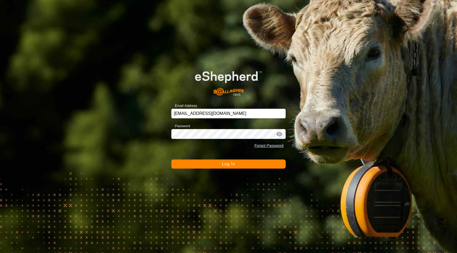
click at [234, 167] on button "Log In" at bounding box center [228, 164] width 114 height 9
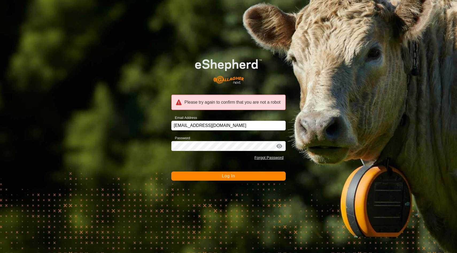
click at [229, 178] on span "Log In" at bounding box center [228, 176] width 13 height 5
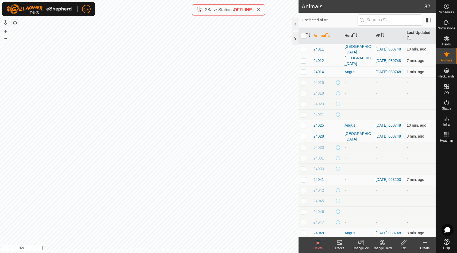
click at [295, 38] on div at bounding box center [295, 38] width 6 height 13
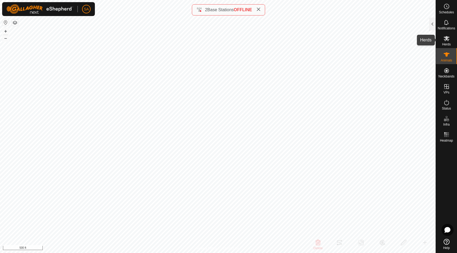
click at [449, 42] on es-mob-svg-icon at bounding box center [447, 38] width 10 height 9
click at [448, 39] on icon at bounding box center [447, 38] width 6 height 6
click at [433, 22] on div at bounding box center [432, 24] width 6 height 13
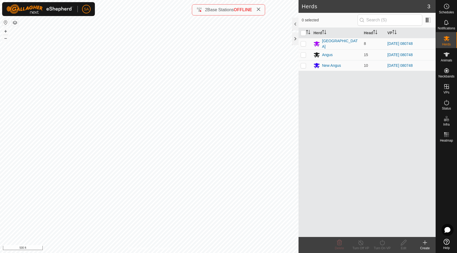
click at [425, 242] on icon at bounding box center [425, 243] width 0 height 4
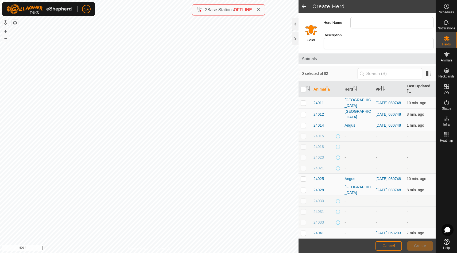
click at [310, 29] on input "Select a color" at bounding box center [311, 30] width 13 height 13
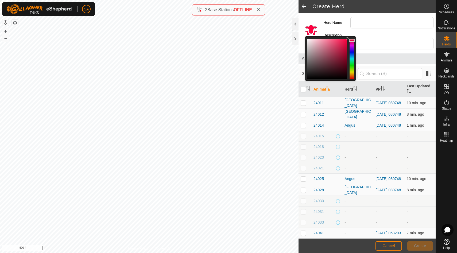
click at [351, 39] on div at bounding box center [352, 59] width 5 height 40
click at [357, 22] on input "Herd Name" at bounding box center [392, 22] width 83 height 11
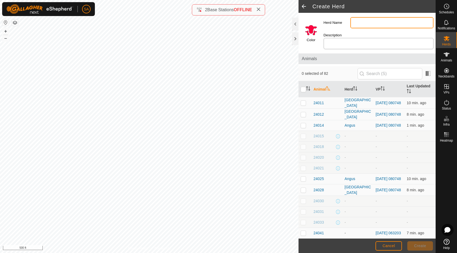
type input "Red Angus"
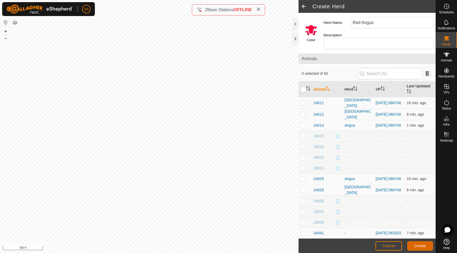
click at [424, 248] on span "Create" at bounding box center [420, 246] width 12 height 4
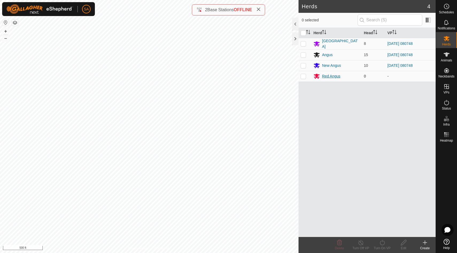
click at [334, 76] on div "Red Angus" at bounding box center [331, 77] width 18 height 6
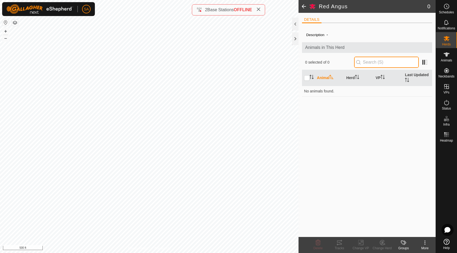
click at [374, 63] on input "text" at bounding box center [386, 62] width 65 height 11
type input "4"
type input "24117"
click at [410, 222] on div "Description - Animals in This Herd 0 selected of 0 24117 Animal Herd VP Last Up…" at bounding box center [367, 132] width 130 height 210
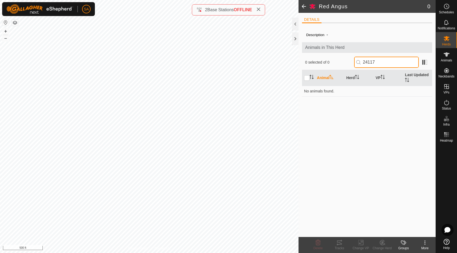
drag, startPoint x: 394, startPoint y: 60, endPoint x: 355, endPoint y: 59, distance: 38.3
click at [355, 59] on div "0 selected of 0 24117" at bounding box center [367, 62] width 124 height 11
click at [296, 39] on div at bounding box center [295, 38] width 6 height 13
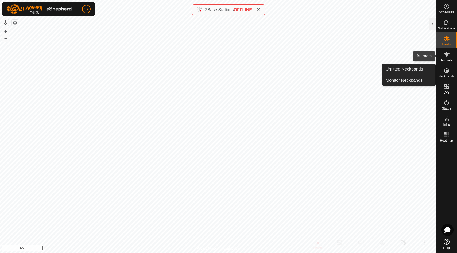
click at [448, 60] on span "Animals" at bounding box center [446, 60] width 11 height 3
click at [448, 42] on es-mob-svg-icon at bounding box center [447, 38] width 10 height 9
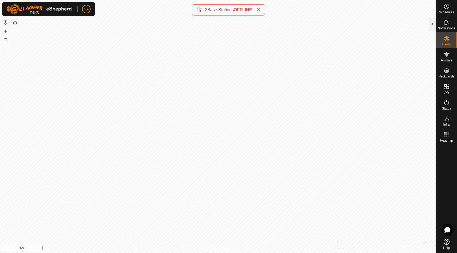
click at [433, 25] on div at bounding box center [432, 24] width 6 height 13
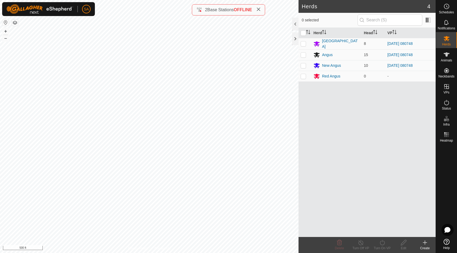
click at [425, 243] on icon at bounding box center [425, 243] width 4 height 0
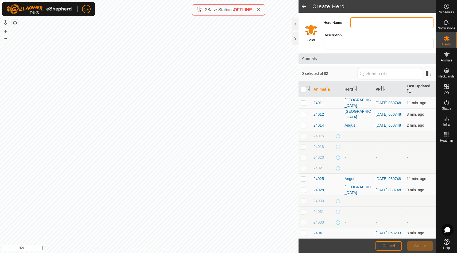
click at [360, 24] on input "Herd Name" at bounding box center [392, 22] width 83 height 11
type input "Black Angus Heifer"
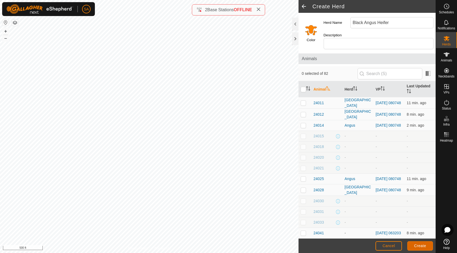
click at [421, 246] on span "Create" at bounding box center [420, 246] width 12 height 4
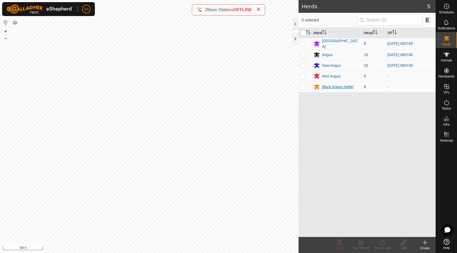
click at [316, 86] on icon at bounding box center [317, 87] width 6 height 5
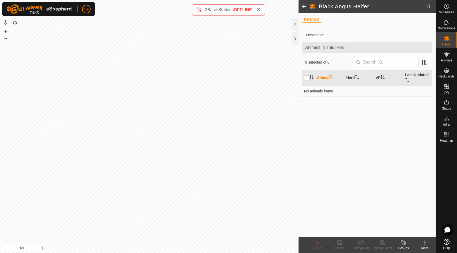
click at [403, 242] on icon at bounding box center [404, 243] width 6 height 6
click at [413, 231] on link "Manage Groups" at bounding box center [419, 231] width 53 height 11
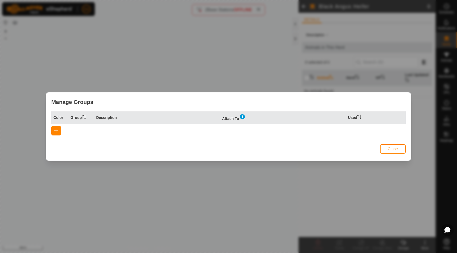
click at [398, 148] on span "Close" at bounding box center [393, 149] width 10 height 4
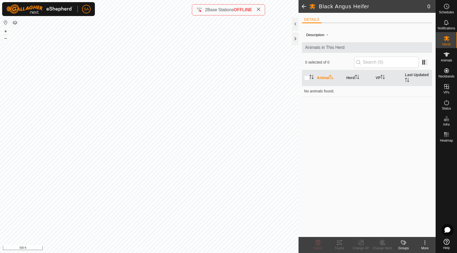
click at [426, 241] on icon at bounding box center [425, 243] width 6 height 6
click at [417, 231] on link "Edit Herd Detail" at bounding box center [409, 231] width 53 height 11
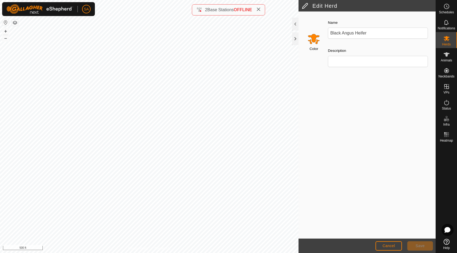
click at [314, 41] on input "Select a color" at bounding box center [313, 38] width 13 height 13
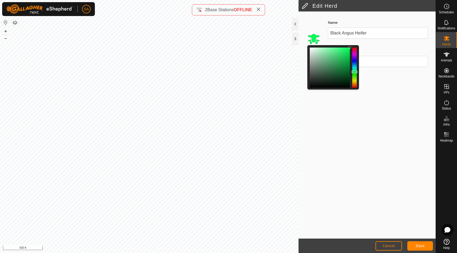
click at [355, 72] on div at bounding box center [354, 68] width 5 height 40
click at [417, 247] on span "Save" at bounding box center [420, 246] width 9 height 4
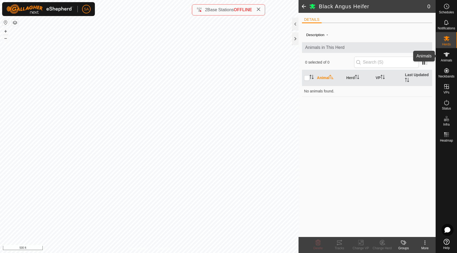
click at [447, 57] on icon at bounding box center [447, 54] width 6 height 6
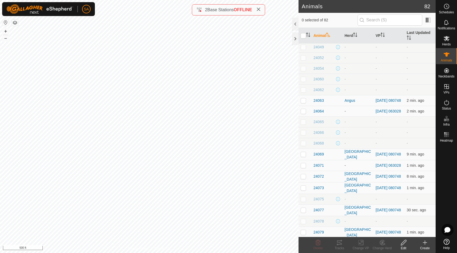
scroll to position [212, 0]
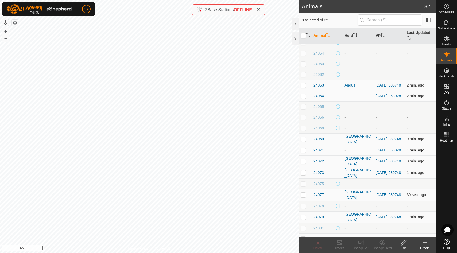
click at [304, 152] on p-checkbox at bounding box center [303, 150] width 5 height 4
checkbox input "true"
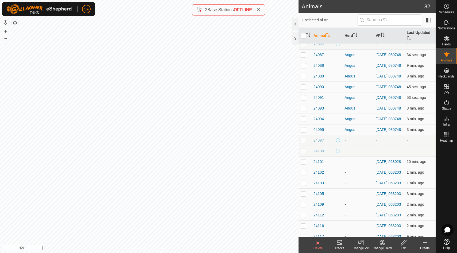
scroll to position [429, 0]
click at [304, 163] on p-checkbox at bounding box center [303, 161] width 5 height 4
checkbox input "true"
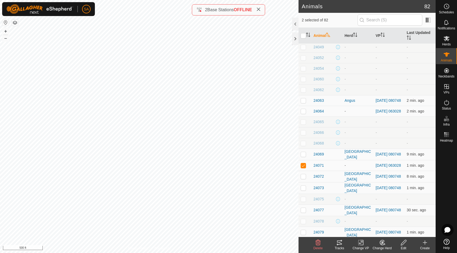
scroll to position [196, 0]
click at [303, 114] on p-checkbox at bounding box center [303, 112] width 5 height 4
click at [382, 245] on icon at bounding box center [382, 242] width 5 height 5
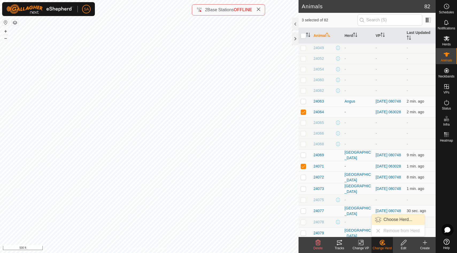
click at [391, 222] on link "Choose Herd..." at bounding box center [398, 219] width 53 height 11
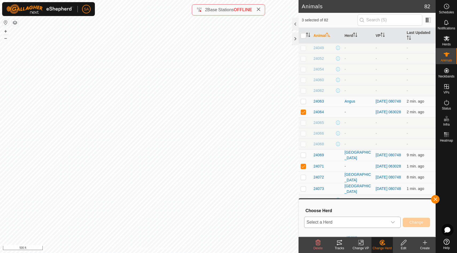
click at [393, 221] on icon "dropdown trigger" at bounding box center [393, 222] width 4 height 4
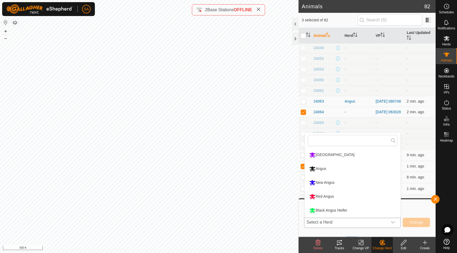
click at [368, 211] on li "Black Angus Heifer" at bounding box center [353, 210] width 96 height 13
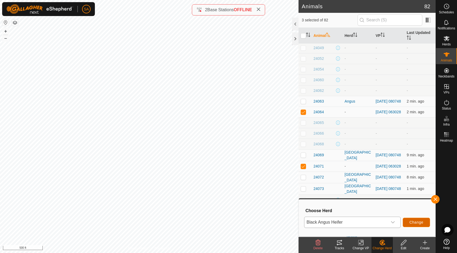
click at [415, 222] on span "Change" at bounding box center [417, 222] width 14 height 4
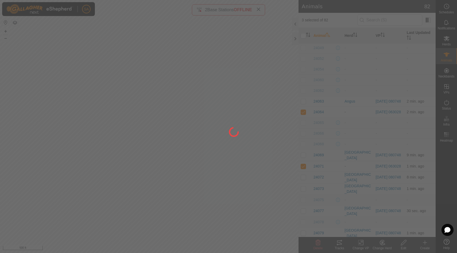
checkbox input "false"
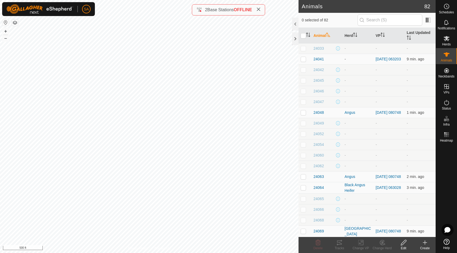
scroll to position [0, 0]
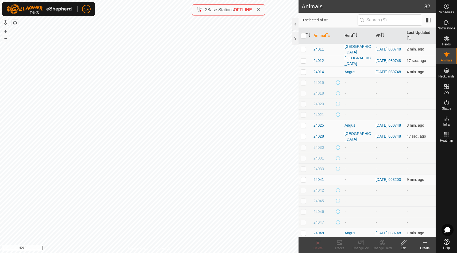
click at [303, 85] on p-checkbox at bounding box center [303, 82] width 5 height 4
checkbox input "true"
click at [303, 94] on p-checkbox at bounding box center [303, 93] width 5 height 4
checkbox input "true"
click at [303, 106] on p-checkbox at bounding box center [303, 104] width 5 height 4
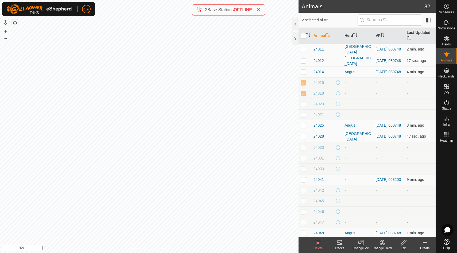
checkbox input "true"
click at [303, 116] on p-checkbox at bounding box center [303, 115] width 5 height 4
checkbox input "true"
click at [303, 149] on p-checkbox at bounding box center [303, 147] width 5 height 4
checkbox input "true"
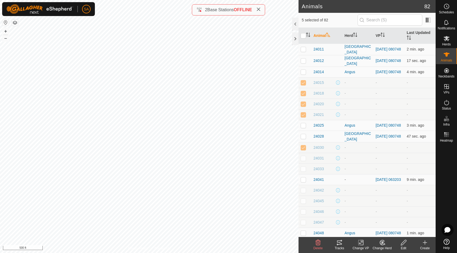
click at [303, 160] on p-checkbox at bounding box center [303, 158] width 5 height 4
checkbox input "true"
click at [303, 170] on p-checkbox at bounding box center [303, 169] width 5 height 4
checkbox input "true"
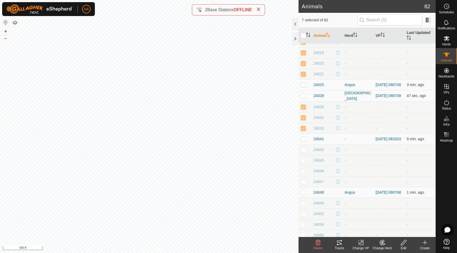
scroll to position [44, 0]
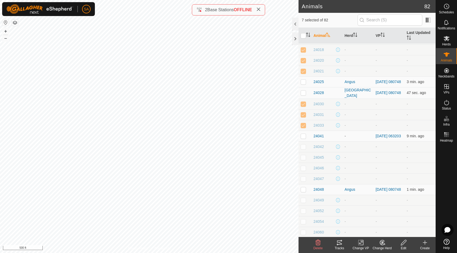
click at [303, 149] on p-checkbox at bounding box center [303, 147] width 5 height 4
checkbox input "true"
click at [303, 158] on p-checkbox at bounding box center [303, 157] width 5 height 4
checkbox input "true"
click at [304, 170] on p-checkbox at bounding box center [303, 168] width 5 height 4
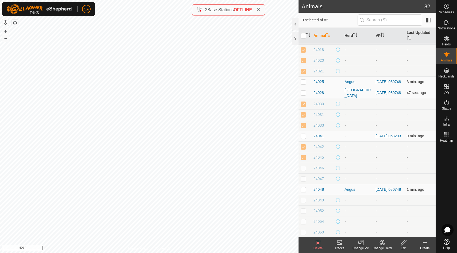
checkbox input "true"
click at [304, 181] on p-checkbox at bounding box center [303, 179] width 5 height 4
checkbox input "true"
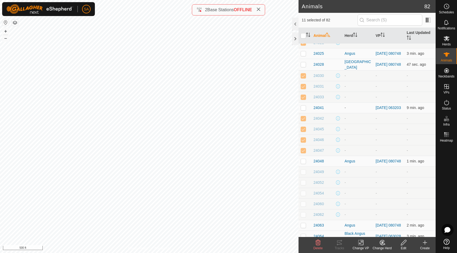
scroll to position [76, 0]
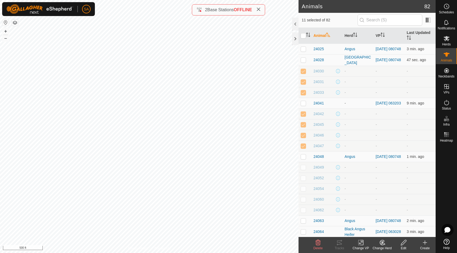
click at [304, 170] on p-checkbox at bounding box center [303, 167] width 5 height 4
click at [304, 173] on td at bounding box center [305, 167] width 13 height 11
click at [304, 170] on p-checkbox at bounding box center [303, 167] width 5 height 4
checkbox input "true"
click at [303, 180] on p-checkbox at bounding box center [303, 178] width 5 height 4
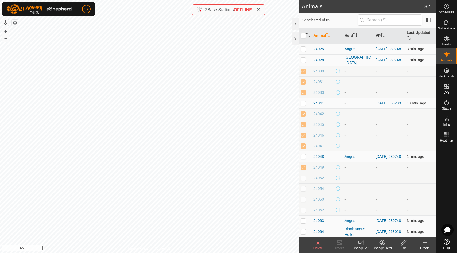
checkbox input "true"
click at [303, 191] on p-checkbox at bounding box center [303, 189] width 5 height 4
checkbox input "true"
click at [304, 202] on p-checkbox at bounding box center [303, 199] width 5 height 4
checkbox input "true"
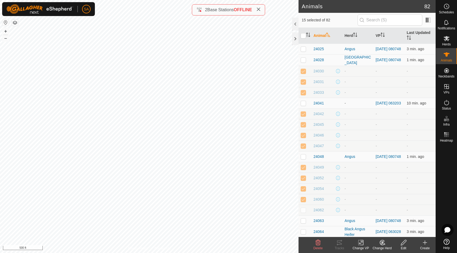
click at [304, 212] on p-checkbox at bounding box center [303, 210] width 5 height 4
checkbox input "true"
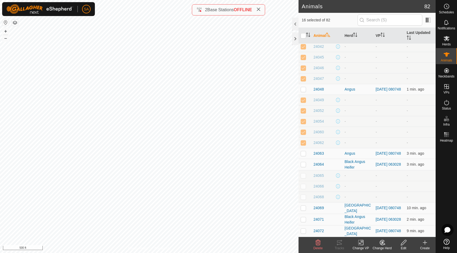
scroll to position [145, 0]
click at [303, 177] on p-checkbox at bounding box center [303, 175] width 5 height 4
checkbox input "true"
click at [303, 188] on p-checkbox at bounding box center [303, 185] width 5 height 4
checkbox input "true"
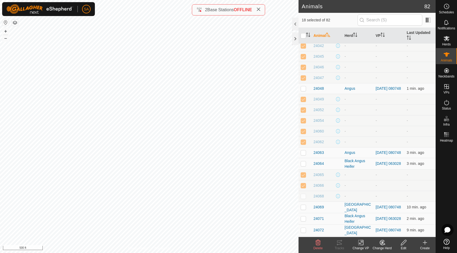
click at [303, 198] on p-checkbox at bounding box center [303, 196] width 5 height 4
checkbox input "true"
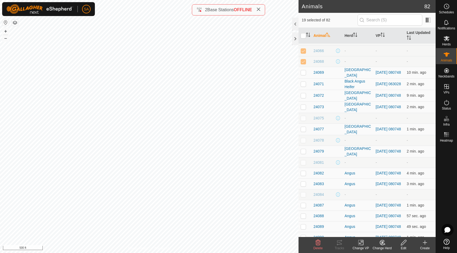
scroll to position [281, 0]
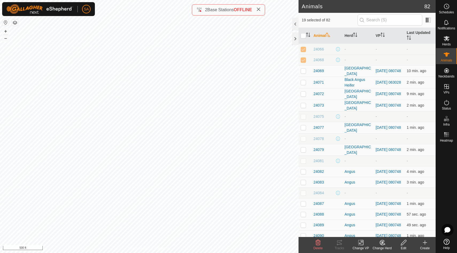
click at [304, 119] on p-checkbox at bounding box center [303, 116] width 5 height 4
checkbox input "true"
click at [303, 141] on p-checkbox at bounding box center [303, 139] width 5 height 4
checkbox input "true"
click at [303, 163] on p-checkbox at bounding box center [303, 161] width 5 height 4
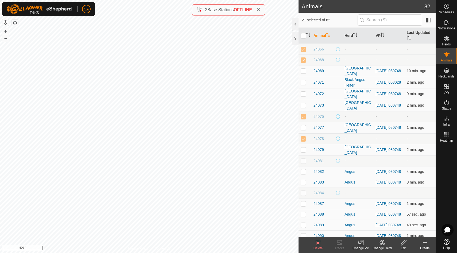
checkbox input "true"
click at [304, 195] on p-checkbox at bounding box center [303, 193] width 5 height 4
checkbox input "true"
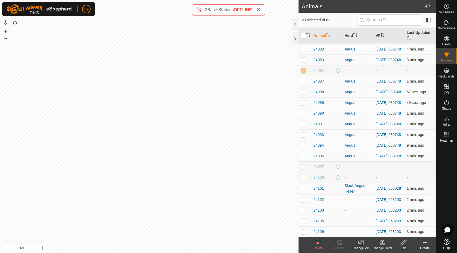
scroll to position [410, 0]
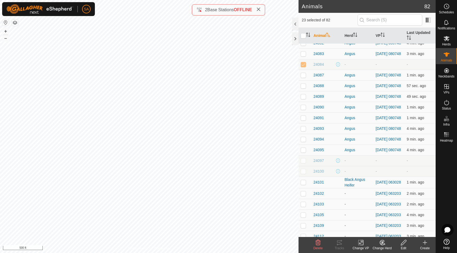
click at [303, 163] on p-checkbox at bounding box center [303, 161] width 5 height 4
checkbox input "true"
click at [303, 174] on p-checkbox at bounding box center [303, 171] width 5 height 4
checkbox input "true"
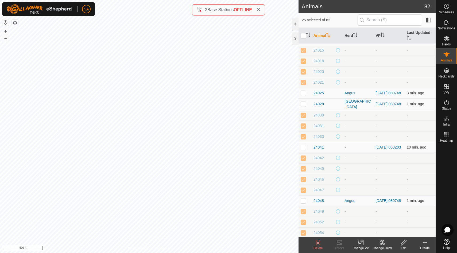
scroll to position [0, 0]
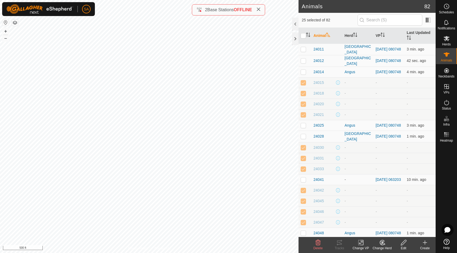
click at [318, 244] on icon at bounding box center [318, 243] width 6 height 6
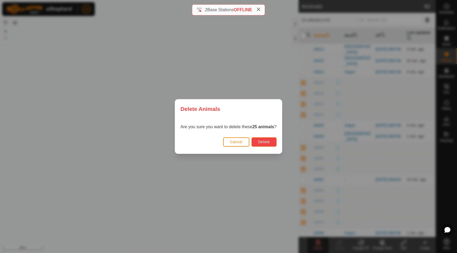
click at [267, 143] on span "Delete" at bounding box center [263, 142] width 11 height 4
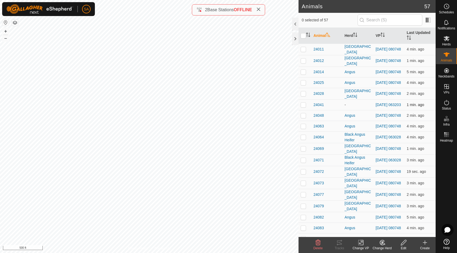
click at [303, 107] on p-checkbox at bounding box center [303, 105] width 5 height 4
checkbox input "true"
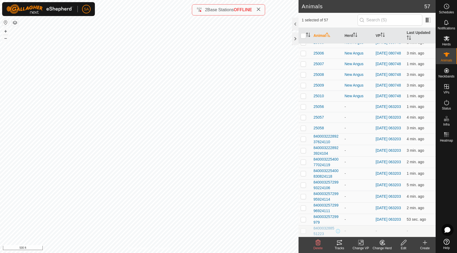
scroll to position [459, 0]
click at [302, 141] on p-checkbox at bounding box center [303, 139] width 5 height 4
checkbox input "true"
click at [304, 153] on p-checkbox at bounding box center [303, 150] width 5 height 4
checkbox input "true"
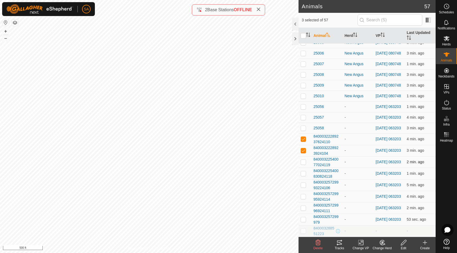
click at [304, 164] on p-checkbox at bounding box center [303, 162] width 5 height 4
checkbox input "true"
click at [304, 176] on p-checkbox at bounding box center [303, 173] width 5 height 4
checkbox input "true"
click at [304, 187] on p-checkbox at bounding box center [303, 185] width 5 height 4
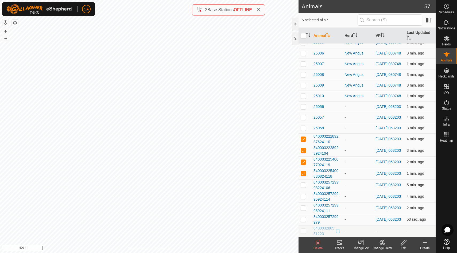
checkbox input "true"
click at [304, 199] on p-checkbox at bounding box center [303, 196] width 5 height 4
checkbox input "true"
click at [304, 210] on p-checkbox at bounding box center [303, 208] width 5 height 4
checkbox input "true"
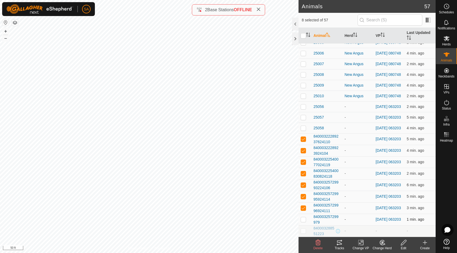
click at [304, 222] on p-checkbox at bounding box center [303, 219] width 5 height 4
checkbox input "true"
click at [305, 105] on p-checkbox at bounding box center [303, 107] width 5 height 4
checkbox input "true"
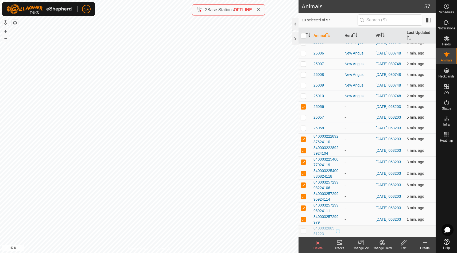
click at [303, 117] on p-checkbox at bounding box center [303, 117] width 5 height 4
checkbox input "true"
click at [303, 128] on p-checkbox at bounding box center [303, 128] width 5 height 4
checkbox input "true"
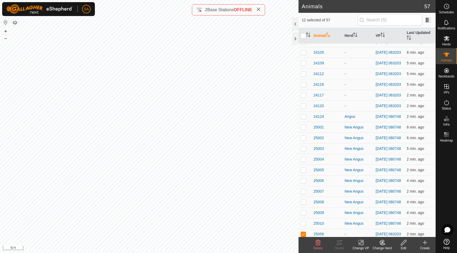
scroll to position [303, 0]
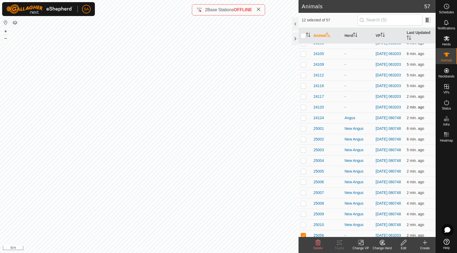
click at [304, 109] on p-checkbox at bounding box center [303, 107] width 5 height 4
checkbox input "true"
click at [304, 99] on p-checkbox at bounding box center [303, 96] width 5 height 4
checkbox input "true"
click at [305, 88] on p-checkbox at bounding box center [303, 86] width 5 height 4
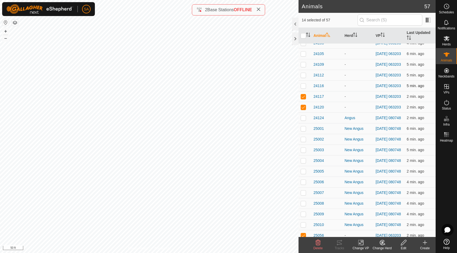
checkbox input "true"
click at [303, 77] on p-checkbox at bounding box center [303, 75] width 5 height 4
checkbox input "true"
click at [303, 67] on p-checkbox at bounding box center [303, 64] width 5 height 4
checkbox input "true"
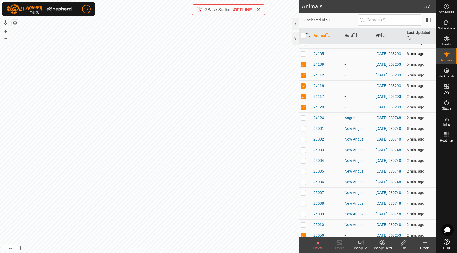
click at [304, 56] on p-checkbox at bounding box center [303, 54] width 5 height 4
checkbox input "true"
click at [304, 45] on p-checkbox at bounding box center [303, 43] width 5 height 4
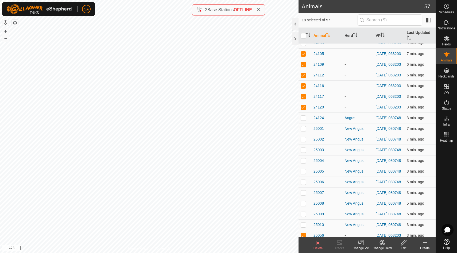
checkbox input "true"
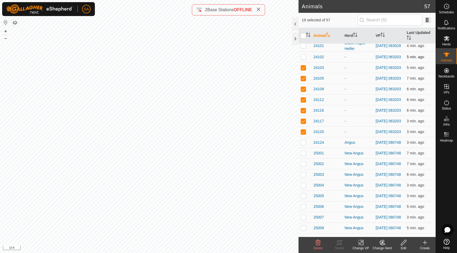
click at [303, 59] on p-checkbox at bounding box center [303, 57] width 5 height 4
checkbox input "true"
click at [382, 244] on icon at bounding box center [383, 242] width 4 height 3
click at [395, 220] on link "Choose Herd..." at bounding box center [398, 219] width 53 height 11
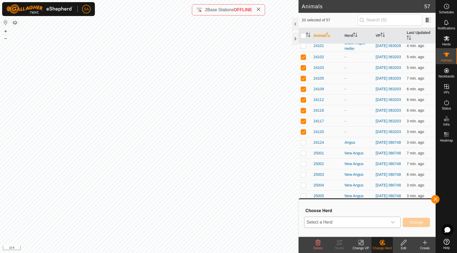
click at [394, 221] on icon "dropdown trigger" at bounding box center [393, 222] width 4 height 4
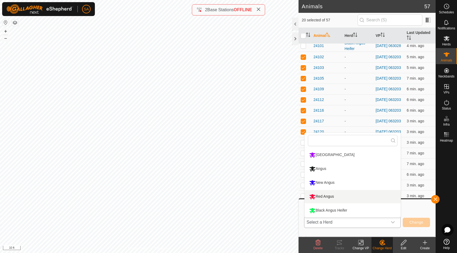
click at [326, 195] on li "Red Angus" at bounding box center [353, 196] width 96 height 13
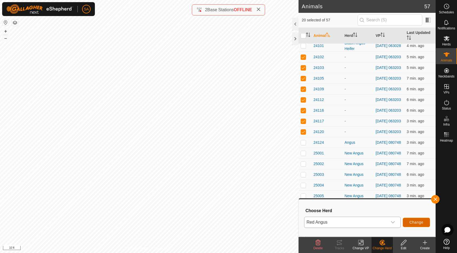
click at [421, 222] on span "Change" at bounding box center [417, 222] width 14 height 4
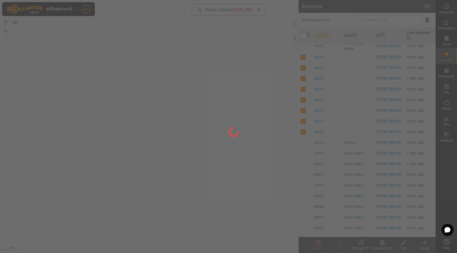
checkbox input "false"
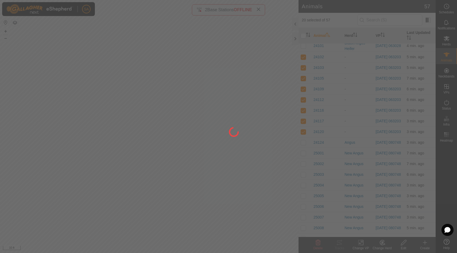
checkbox input "false"
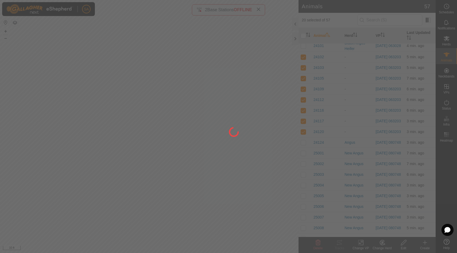
checkbox input "false"
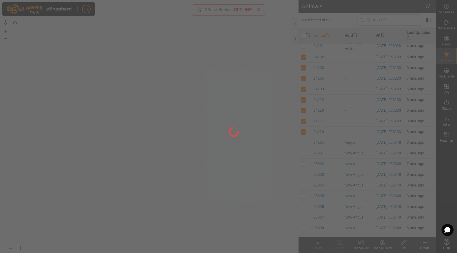
checkbox input "false"
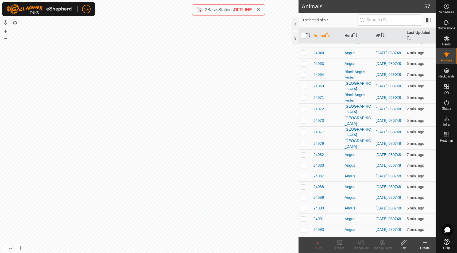
scroll to position [0, 0]
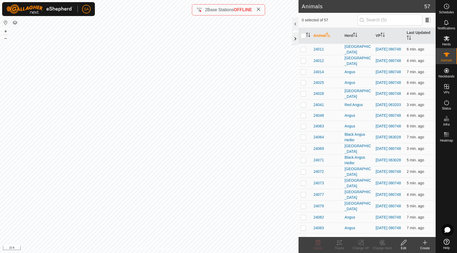
click at [295, 39] on div at bounding box center [295, 38] width 6 height 13
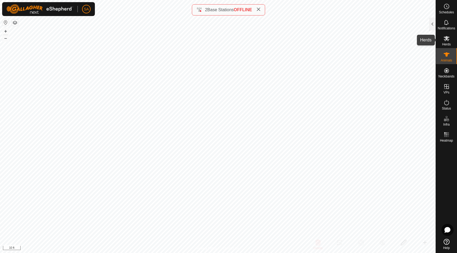
click at [449, 38] on icon at bounding box center [447, 38] width 6 height 6
click at [435, 24] on div at bounding box center [432, 24] width 6 height 13
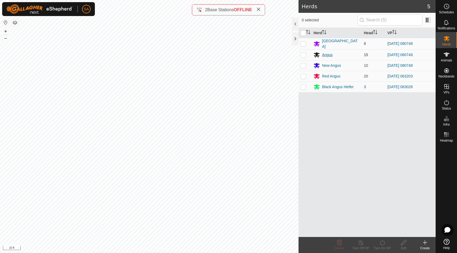
click at [328, 54] on div "Angus" at bounding box center [327, 55] width 11 height 6
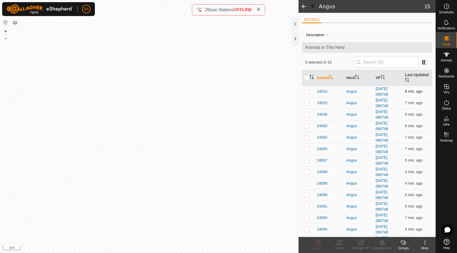
click at [308, 92] on p-checkbox at bounding box center [306, 91] width 5 height 4
click at [308, 93] on p-checkbox at bounding box center [306, 91] width 5 height 4
checkbox input "false"
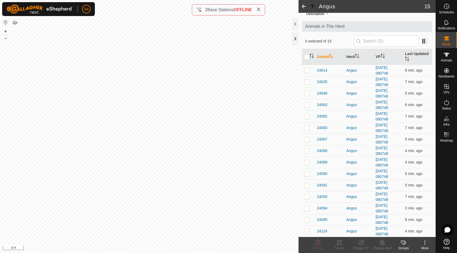
click at [295, 38] on div at bounding box center [295, 38] width 6 height 13
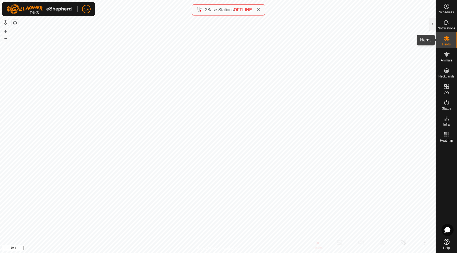
click at [449, 40] on icon at bounding box center [447, 38] width 6 height 6
click at [434, 25] on div at bounding box center [432, 24] width 6 height 13
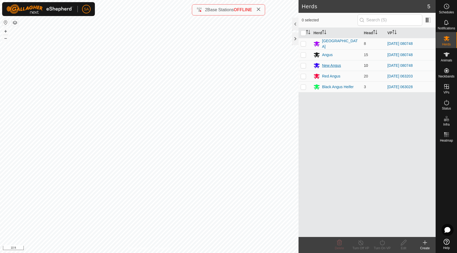
click at [328, 64] on div "New Angus" at bounding box center [331, 66] width 19 height 6
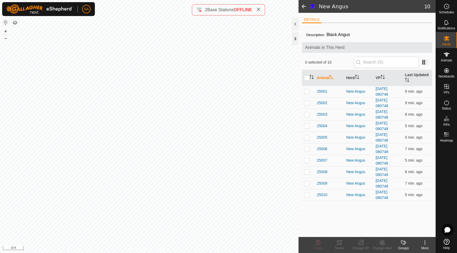
click at [297, 37] on div at bounding box center [295, 38] width 6 height 13
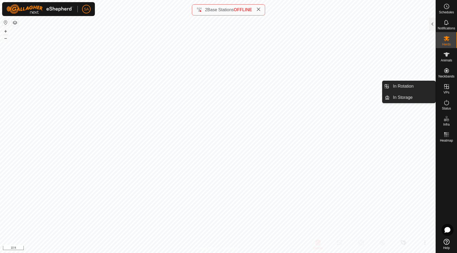
click at [447, 86] on icon at bounding box center [447, 86] width 6 height 6
click at [428, 85] on link "In Rotation" at bounding box center [413, 86] width 46 height 11
click at [422, 87] on link "In Rotation" at bounding box center [413, 86] width 46 height 11
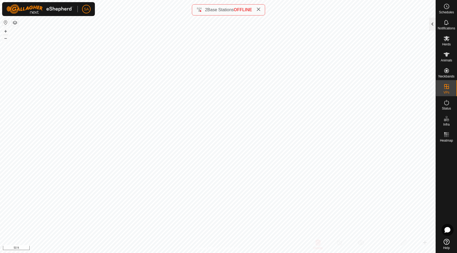
click at [434, 23] on div at bounding box center [432, 24] width 6 height 13
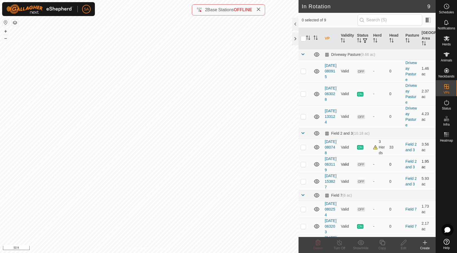
click at [303, 167] on p-checkbox at bounding box center [303, 164] width 5 height 4
checkbox input "true"
click at [294, 40] on div at bounding box center [295, 38] width 6 height 13
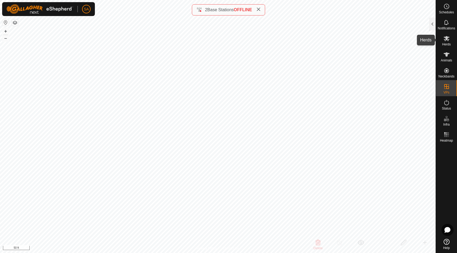
click at [446, 42] on es-mob-svg-icon at bounding box center [447, 38] width 10 height 9
click at [432, 24] on div at bounding box center [432, 24] width 6 height 13
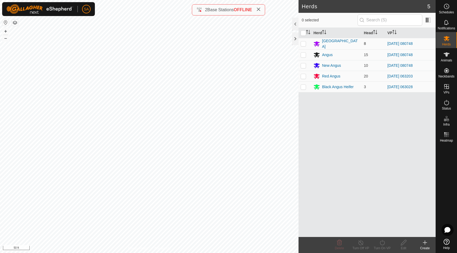
click at [304, 41] on p-checkbox at bounding box center [303, 43] width 5 height 4
checkbox input "true"
click at [303, 54] on p-checkbox at bounding box center [303, 55] width 5 height 4
checkbox input "true"
click at [303, 65] on p-checkbox at bounding box center [303, 65] width 5 height 4
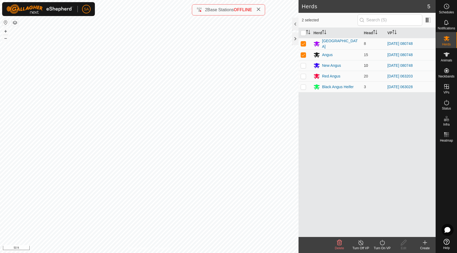
checkbox input "true"
click at [385, 245] on icon at bounding box center [382, 243] width 7 height 6
click at [387, 232] on link "Now" at bounding box center [398, 231] width 53 height 11
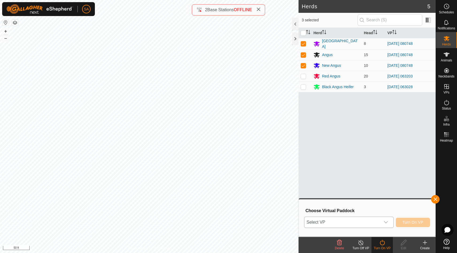
click at [385, 222] on icon "dropdown trigger" at bounding box center [386, 222] width 4 height 2
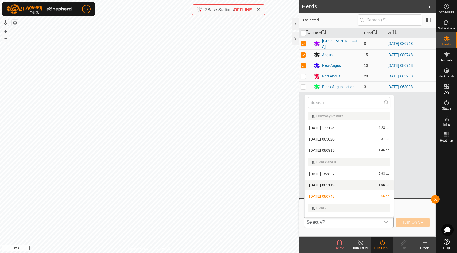
click at [377, 185] on li "[DATE] 063119 1.95 ac" at bounding box center [349, 185] width 89 height 11
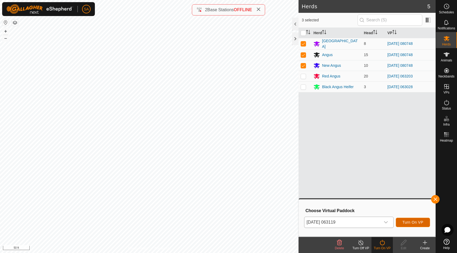
click at [413, 221] on span "Turn On VP" at bounding box center [413, 222] width 21 height 4
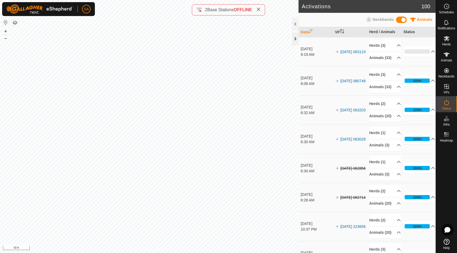
click at [294, 37] on div at bounding box center [295, 38] width 6 height 13
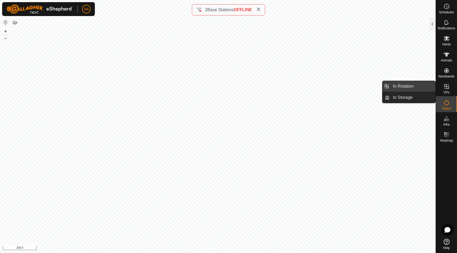
click at [429, 86] on link "In Rotation" at bounding box center [413, 86] width 46 height 11
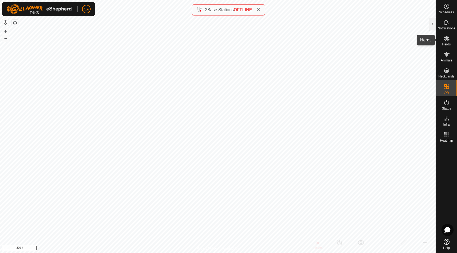
click at [450, 40] on es-mob-svg-icon at bounding box center [447, 38] width 10 height 9
click at [432, 22] on div at bounding box center [432, 24] width 6 height 13
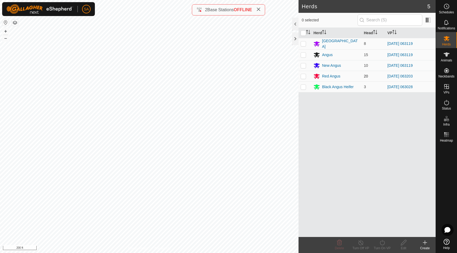
click at [303, 75] on p-checkbox at bounding box center [303, 76] width 5 height 4
checkbox input "true"
click at [382, 244] on icon at bounding box center [382, 243] width 7 height 6
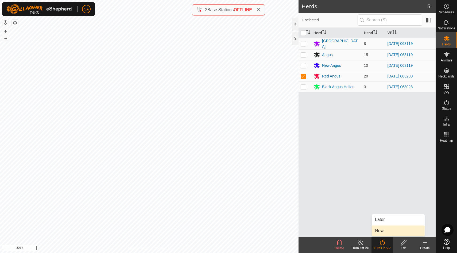
click at [382, 230] on link "Now" at bounding box center [398, 231] width 53 height 11
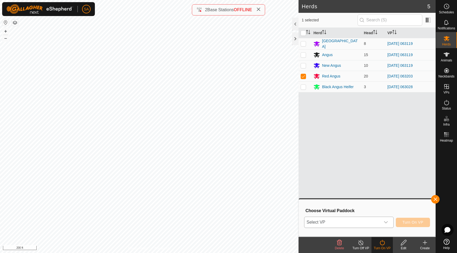
click at [386, 221] on icon "dropdown trigger" at bounding box center [386, 222] width 4 height 4
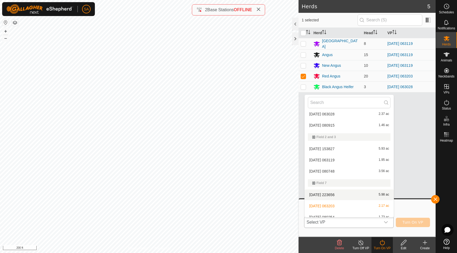
scroll to position [30, 0]
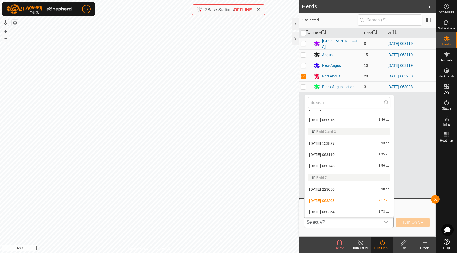
click at [384, 211] on li "[DATE] 080254 1.73 ac" at bounding box center [349, 212] width 89 height 11
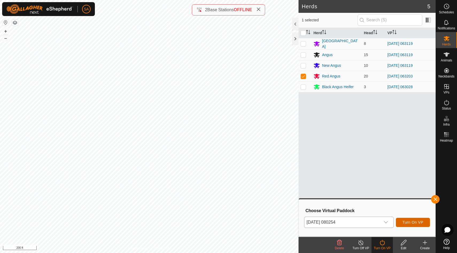
click at [412, 222] on span "Turn On VP" at bounding box center [413, 222] width 21 height 4
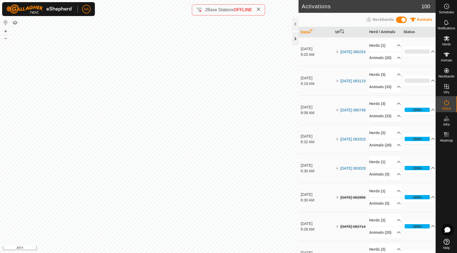
click at [295, 40] on div at bounding box center [295, 38] width 6 height 13
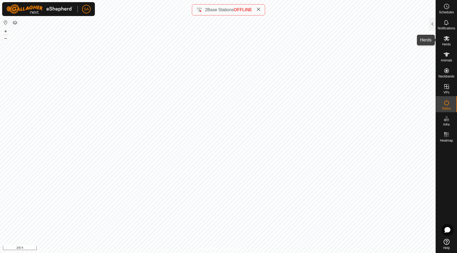
click at [447, 43] on span "Herds" at bounding box center [446, 44] width 9 height 3
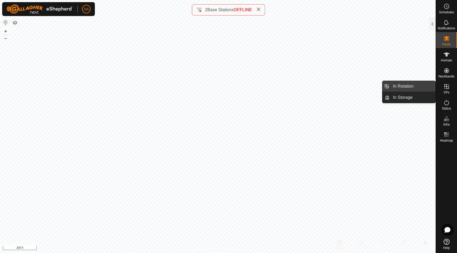
click at [429, 86] on link "In Rotation" at bounding box center [413, 86] width 46 height 11
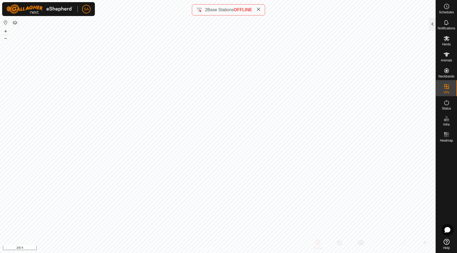
click at [433, 23] on div at bounding box center [432, 24] width 6 height 13
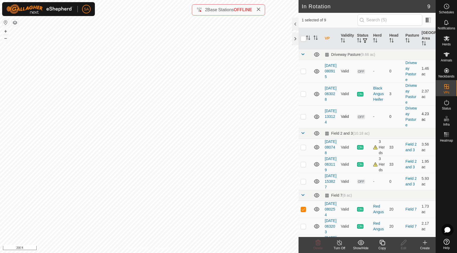
click at [303, 117] on p-checkbox at bounding box center [303, 116] width 5 height 4
checkbox input "false"
click at [305, 94] on p-checkbox at bounding box center [303, 94] width 5 height 4
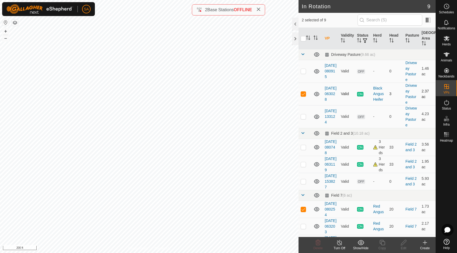
checkbox input "false"
click at [305, 70] on p-checkbox at bounding box center [303, 71] width 5 height 4
checkbox input "false"
click at [303, 94] on p-checkbox at bounding box center [303, 94] width 5 height 4
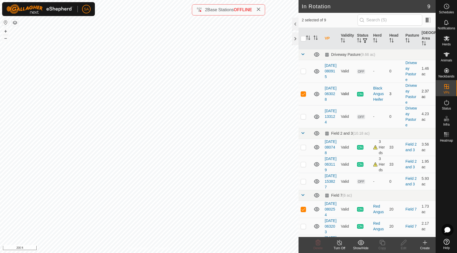
click at [305, 94] on p-checkbox at bounding box center [303, 94] width 5 height 4
checkbox input "false"
click at [303, 70] on p-checkbox at bounding box center [303, 71] width 5 height 4
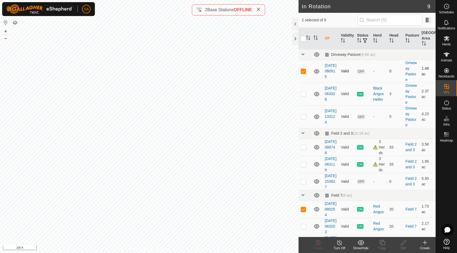
click at [302, 69] on td at bounding box center [305, 71] width 13 height 23
checkbox input "false"
click at [303, 95] on p-checkbox at bounding box center [303, 94] width 5 height 4
checkbox input "false"
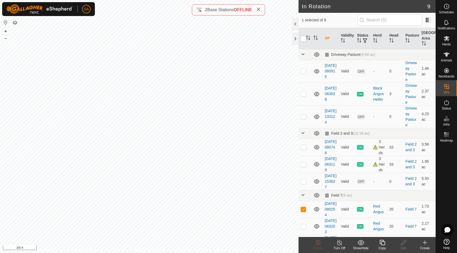
click at [384, 241] on icon at bounding box center [382, 243] width 7 height 6
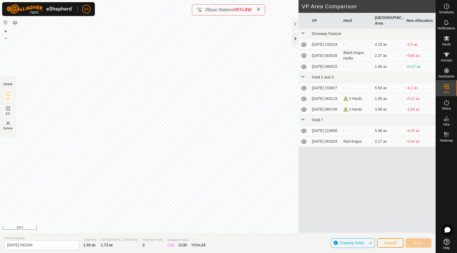
click at [295, 37] on div at bounding box center [295, 38] width 6 height 13
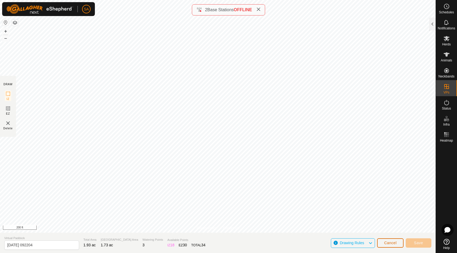
click at [389, 244] on span "Cancel" at bounding box center [390, 243] width 13 height 4
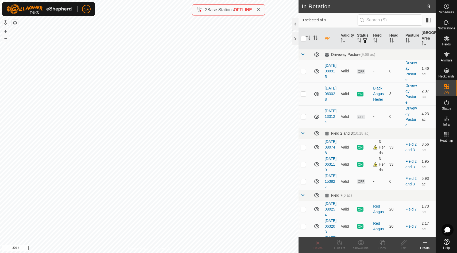
click at [304, 95] on p-checkbox at bounding box center [303, 94] width 5 height 4
checkbox input "true"
click at [384, 244] on icon at bounding box center [382, 243] width 7 height 6
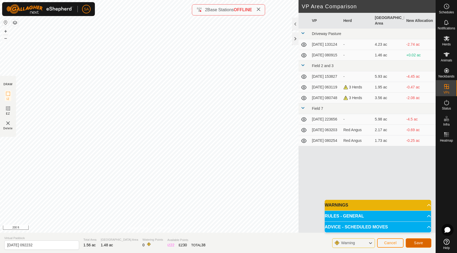
click at [420, 245] on span "Save" at bounding box center [418, 243] width 9 height 4
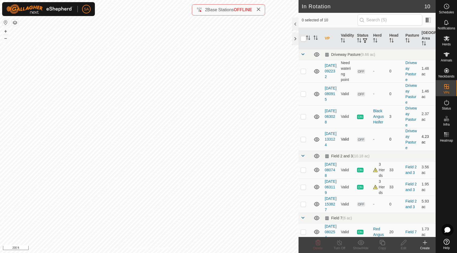
click at [304, 140] on p-checkbox at bounding box center [303, 139] width 5 height 4
checkbox input "false"
click at [304, 117] on p-checkbox at bounding box center [303, 116] width 5 height 4
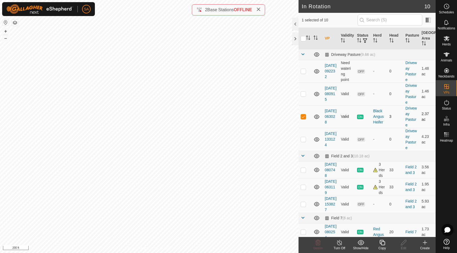
checkbox input "false"
click at [304, 93] on p-checkbox at bounding box center [303, 94] width 5 height 4
checkbox input "false"
click at [303, 71] on p-checkbox at bounding box center [303, 71] width 5 height 4
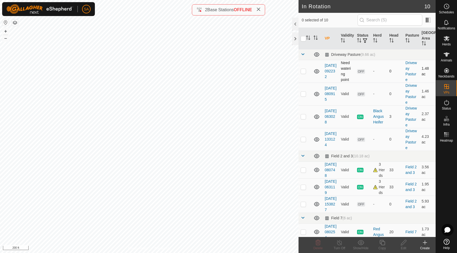
checkbox input "true"
click at [405, 243] on icon at bounding box center [403, 242] width 5 height 5
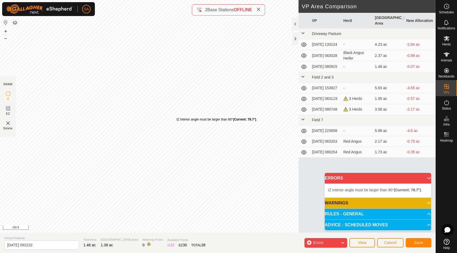
click at [176, 117] on div "IZ interior angle must be larger than 80° (Current: 78.7°) ." at bounding box center [216, 119] width 81 height 5
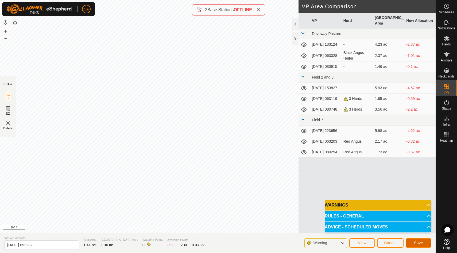
click at [418, 242] on span "Save" at bounding box center [418, 243] width 9 height 4
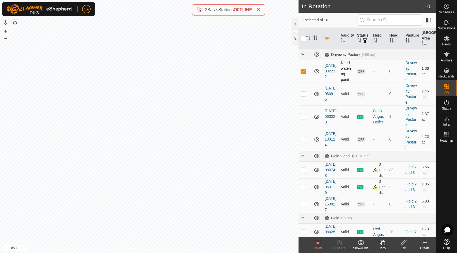
click at [303, 71] on p-checkbox at bounding box center [303, 71] width 5 height 4
checkbox input "false"
click at [446, 38] on icon at bounding box center [447, 38] width 6 height 5
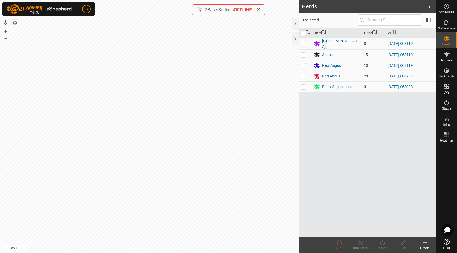
click at [303, 86] on p-checkbox at bounding box center [303, 87] width 5 height 4
checkbox input "true"
click at [383, 241] on icon at bounding box center [382, 243] width 7 height 6
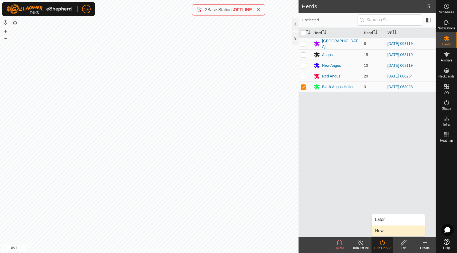
click at [383, 233] on link "Now" at bounding box center [398, 231] width 53 height 11
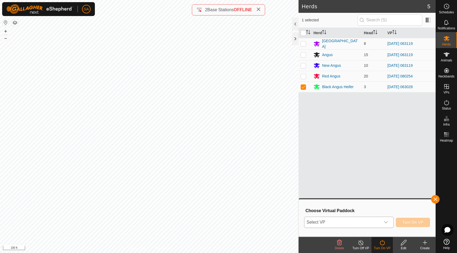
click at [387, 222] on icon "dropdown trigger" at bounding box center [386, 222] width 4 height 2
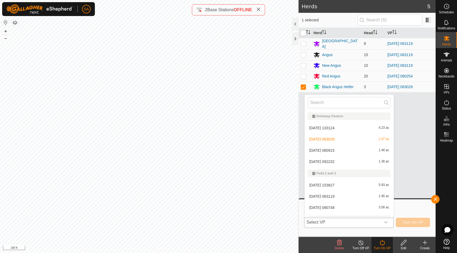
click at [357, 161] on li "[DATE] 092232 1.36 ac" at bounding box center [349, 161] width 89 height 11
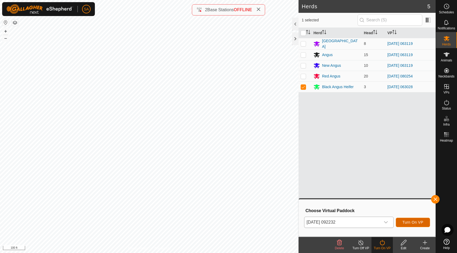
click at [412, 221] on span "Turn On VP" at bounding box center [413, 222] width 21 height 4
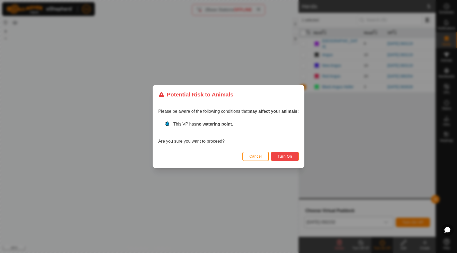
click at [294, 157] on button "Turn On" at bounding box center [285, 156] width 28 height 9
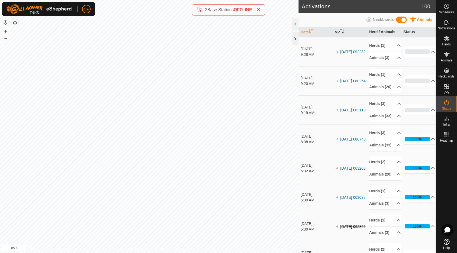
click at [295, 39] on div at bounding box center [295, 38] width 6 height 13
